Goal: Information Seeking & Learning: Learn about a topic

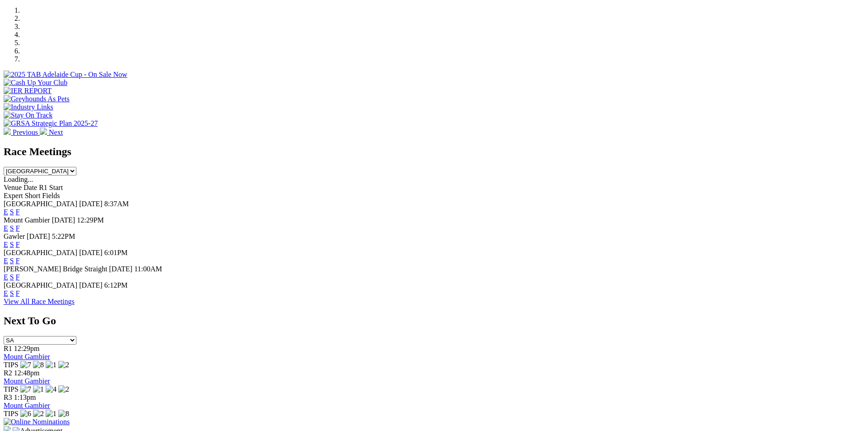
scroll to position [330, 0]
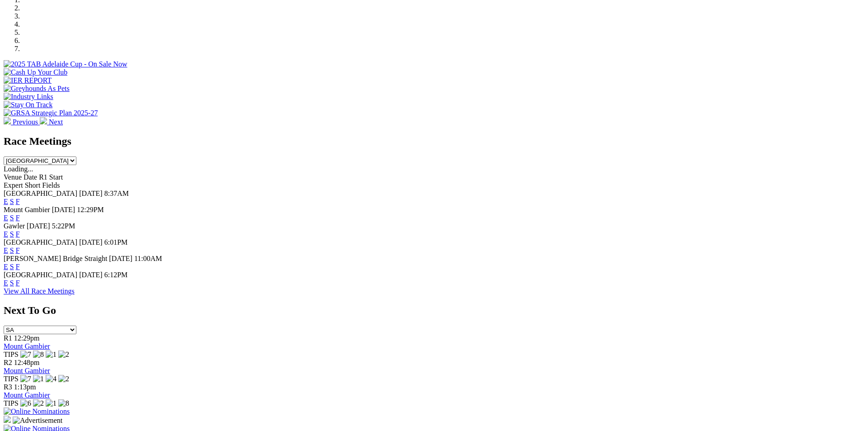
click at [20, 230] on link "F" at bounding box center [18, 234] width 4 height 8
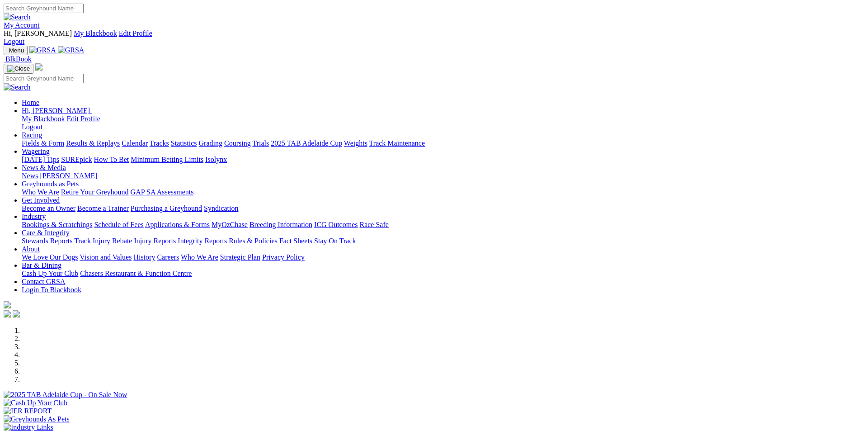
click at [197, 139] on link "Statistics" at bounding box center [184, 143] width 26 height 8
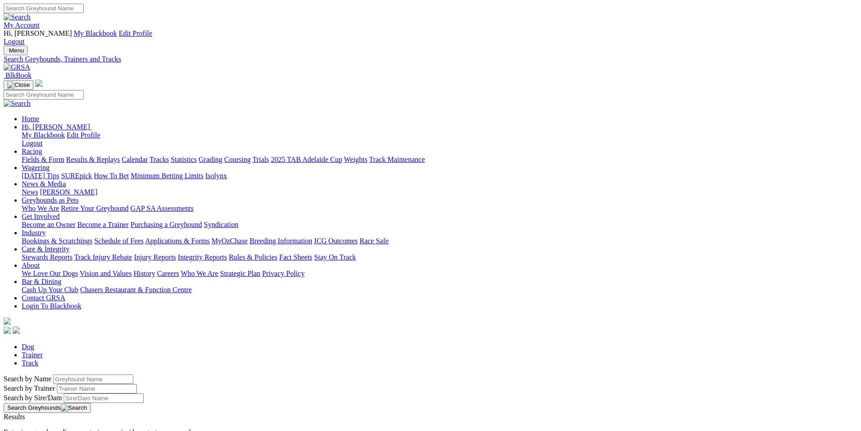
click at [133, 374] on input "Search by Greyhound name" at bounding box center [93, 378] width 80 height 9
type input "stylistic"
click at [91, 403] on button "Search Greyhounds" at bounding box center [47, 408] width 87 height 10
click at [27, 421] on link "Stylistic" at bounding box center [16, 425] width 24 height 8
drag, startPoint x: 180, startPoint y: 152, endPoint x: 103, endPoint y: 153, distance: 77.3
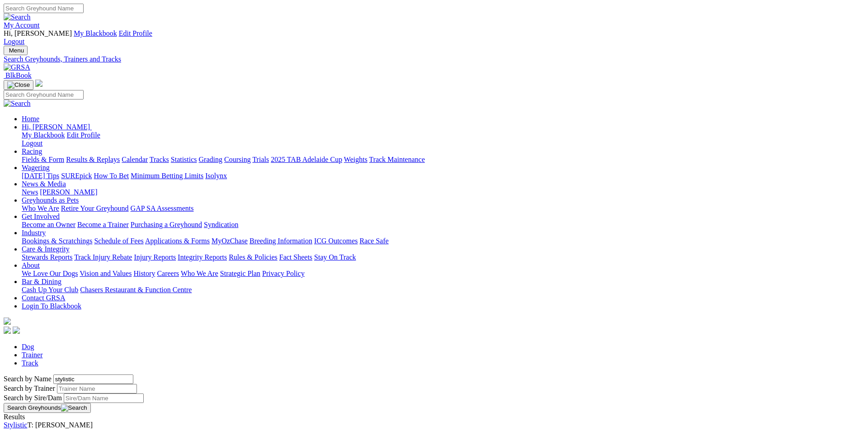
type input "needs space"
click at [91, 403] on button "Search Greyhounds" at bounding box center [47, 408] width 87 height 10
click at [41, 421] on link "Needs Space" at bounding box center [22, 425] width 37 height 8
drag, startPoint x: 188, startPoint y: 153, endPoint x: 121, endPoint y: 153, distance: 66.4
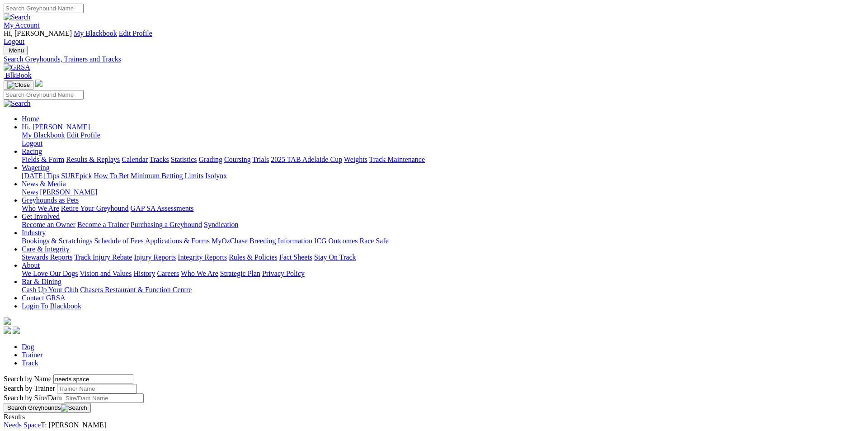
type input "thinking of you"
click at [91, 403] on button "Search Greyhounds" at bounding box center [47, 408] width 87 height 10
click at [53, 421] on link "Thinking Of You" at bounding box center [28, 425] width 49 height 8
drag, startPoint x: 202, startPoint y: 153, endPoint x: 122, endPoint y: 154, distance: 80.0
